Goal: Book appointment/travel/reservation

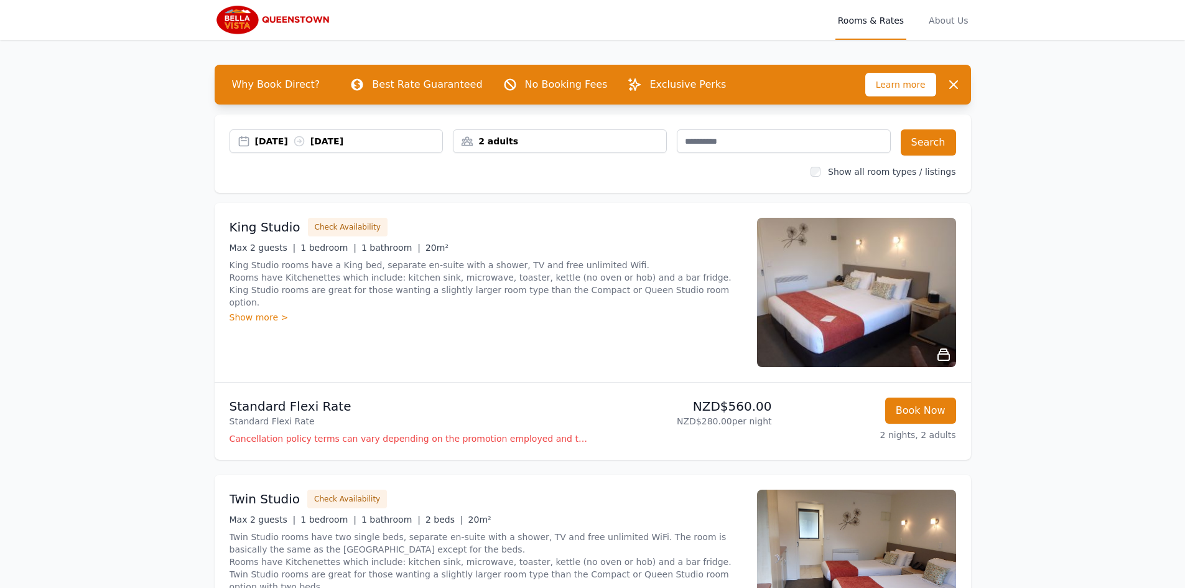
click at [575, 143] on div "2 adults" at bounding box center [559, 141] width 213 height 12
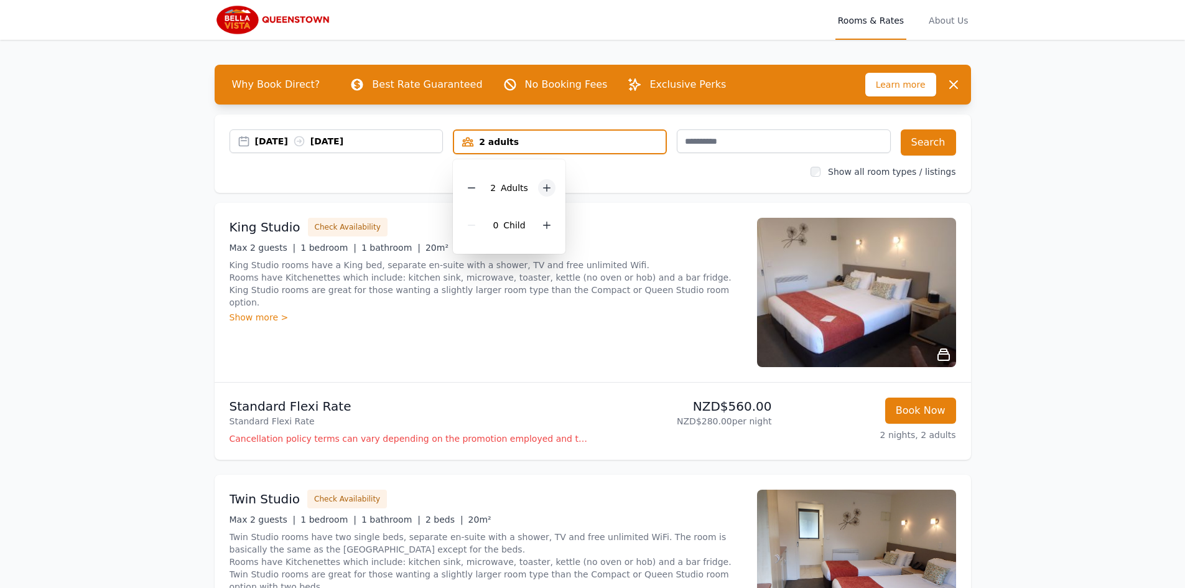
click at [548, 192] on icon at bounding box center [547, 188] width 10 height 10
click at [544, 232] on div at bounding box center [546, 224] width 17 height 17
click at [544, 232] on div "2 Child ren" at bounding box center [513, 224] width 101 height 37
click at [550, 227] on icon at bounding box center [555, 225] width 10 height 10
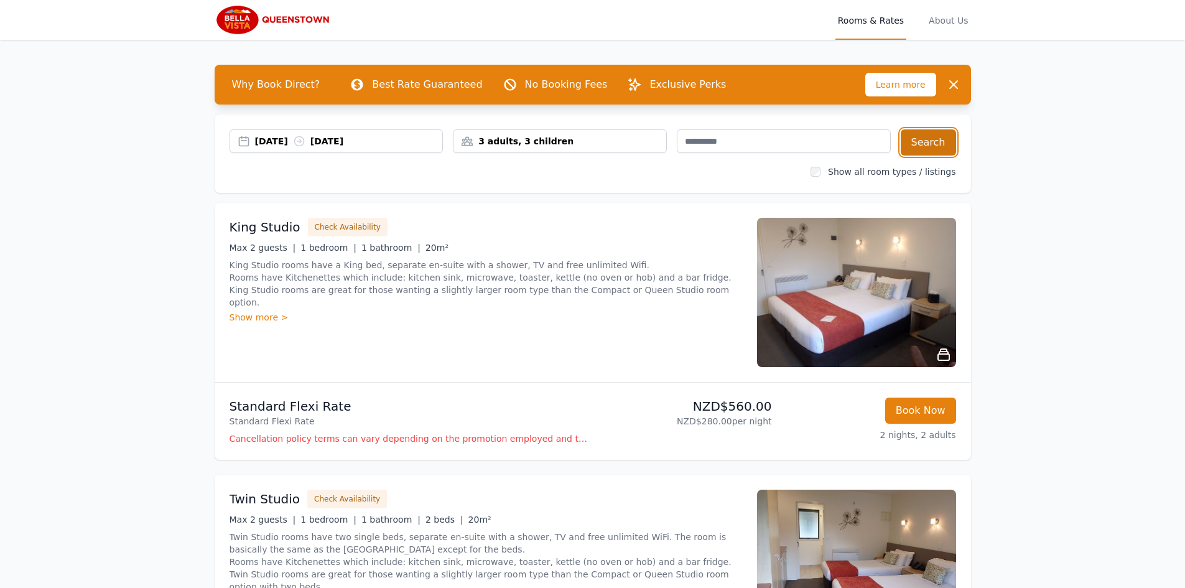
click at [932, 143] on button "Search" at bounding box center [927, 142] width 55 height 26
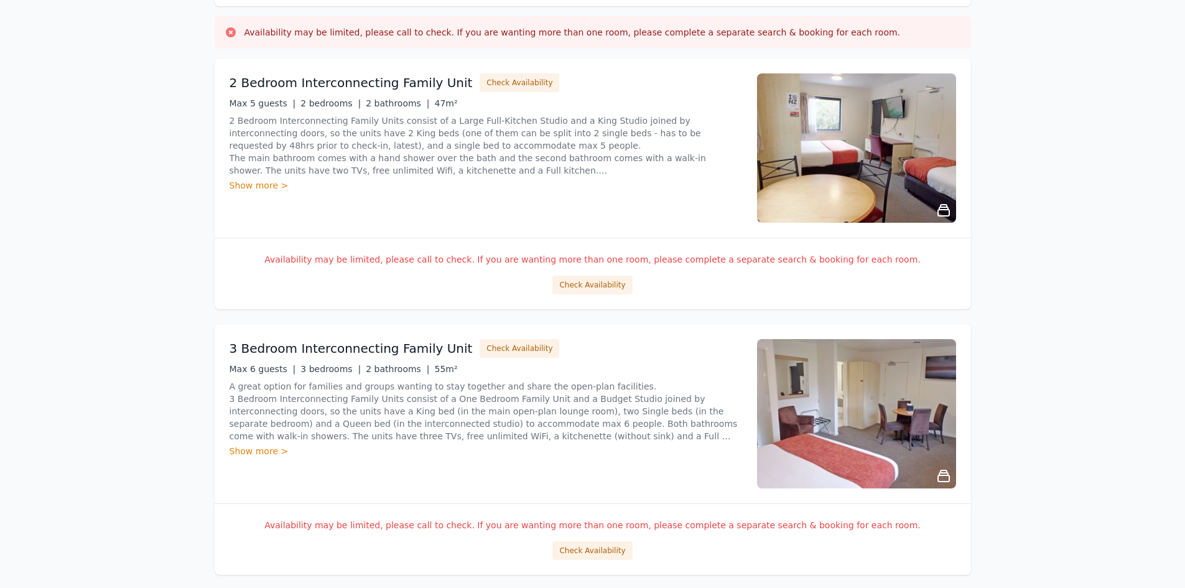
scroll to position [249, 0]
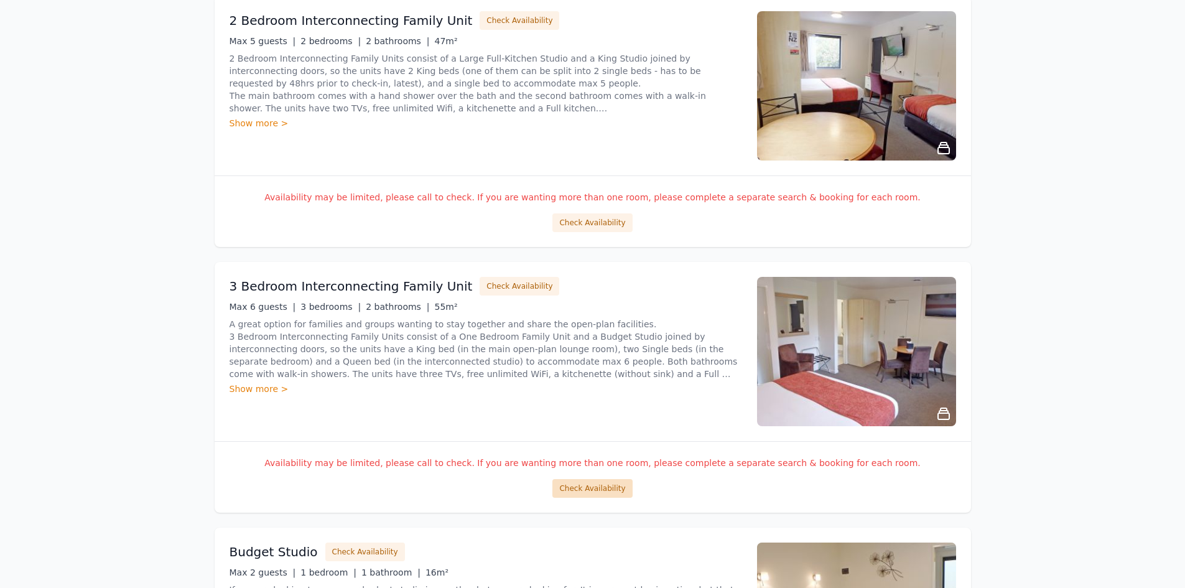
click at [580, 495] on button "Check Availability" at bounding box center [592, 488] width 80 height 19
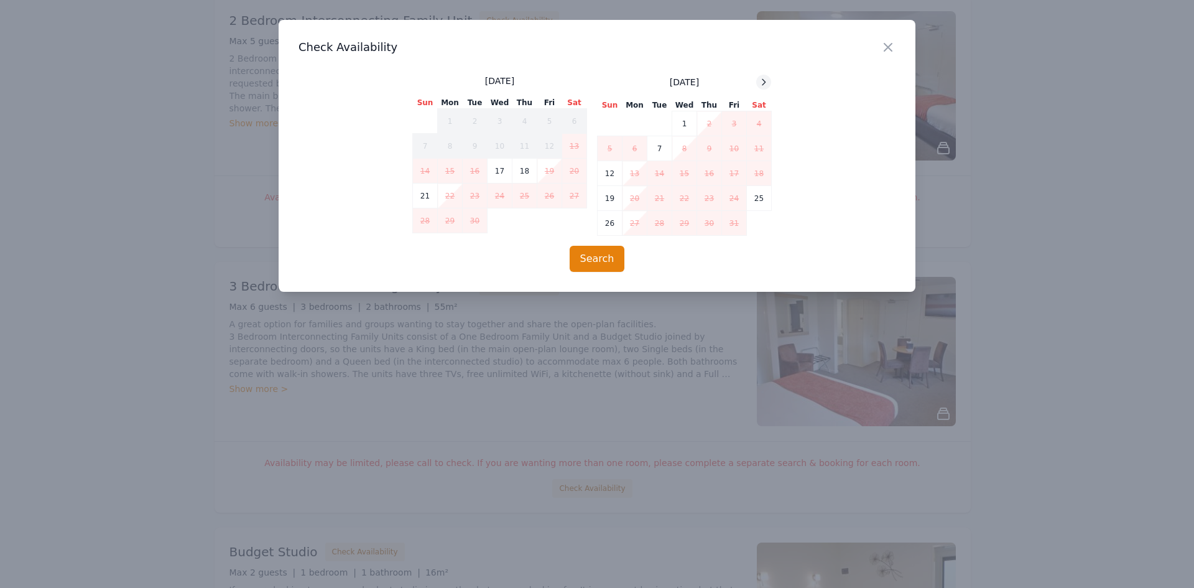
click at [764, 78] on icon at bounding box center [764, 82] width 10 height 10
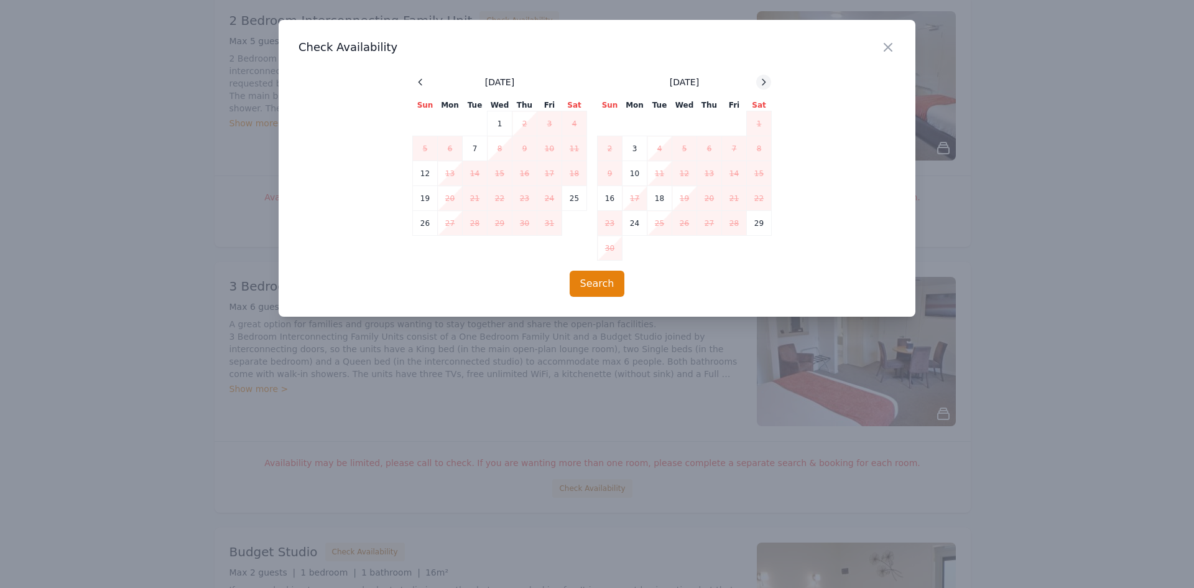
click at [764, 78] on icon at bounding box center [764, 82] width 10 height 10
click at [764, 80] on icon at bounding box center [764, 82] width 10 height 10
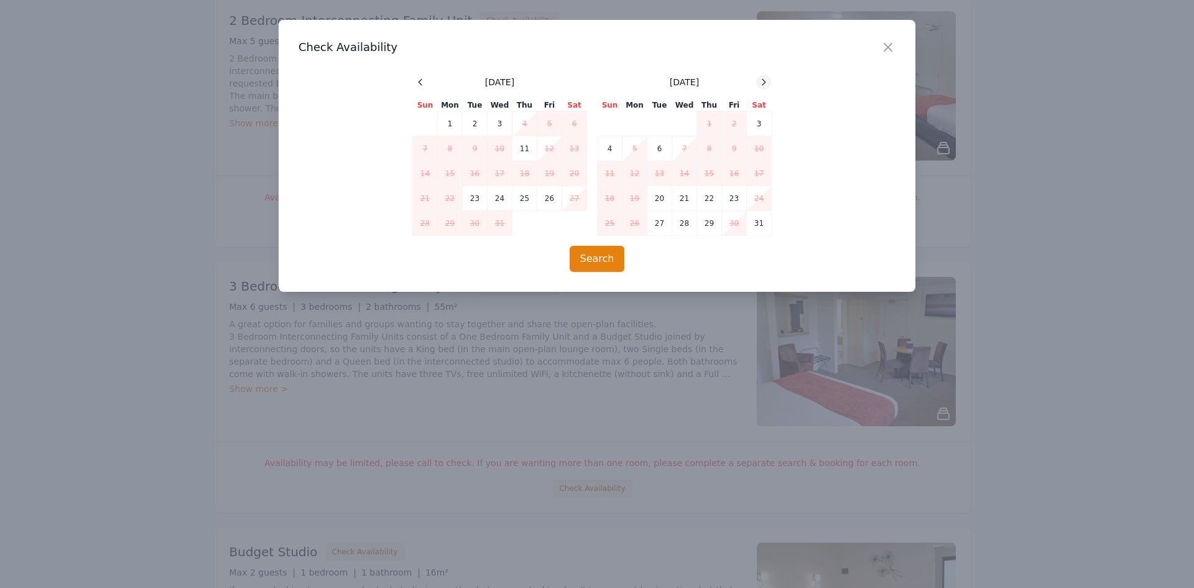
click at [764, 80] on icon at bounding box center [763, 82] width 3 height 6
click at [763, 80] on icon at bounding box center [763, 82] width 3 height 6
click at [885, 47] on icon "button" at bounding box center [887, 47] width 15 height 15
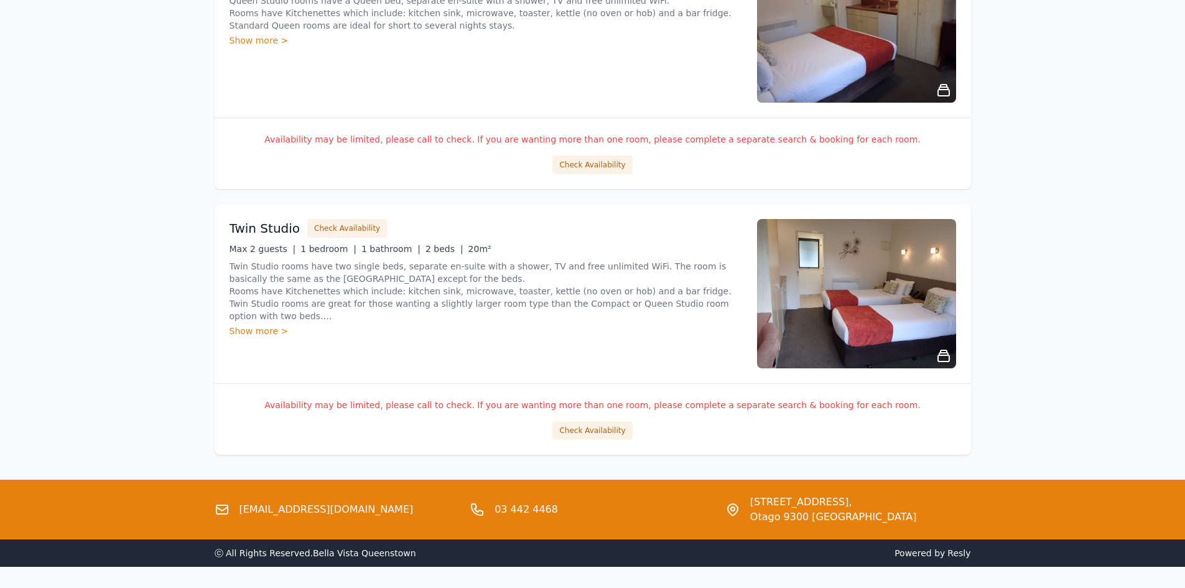
scroll to position [2204, 0]
